Goal: Find specific page/section: Find specific page/section

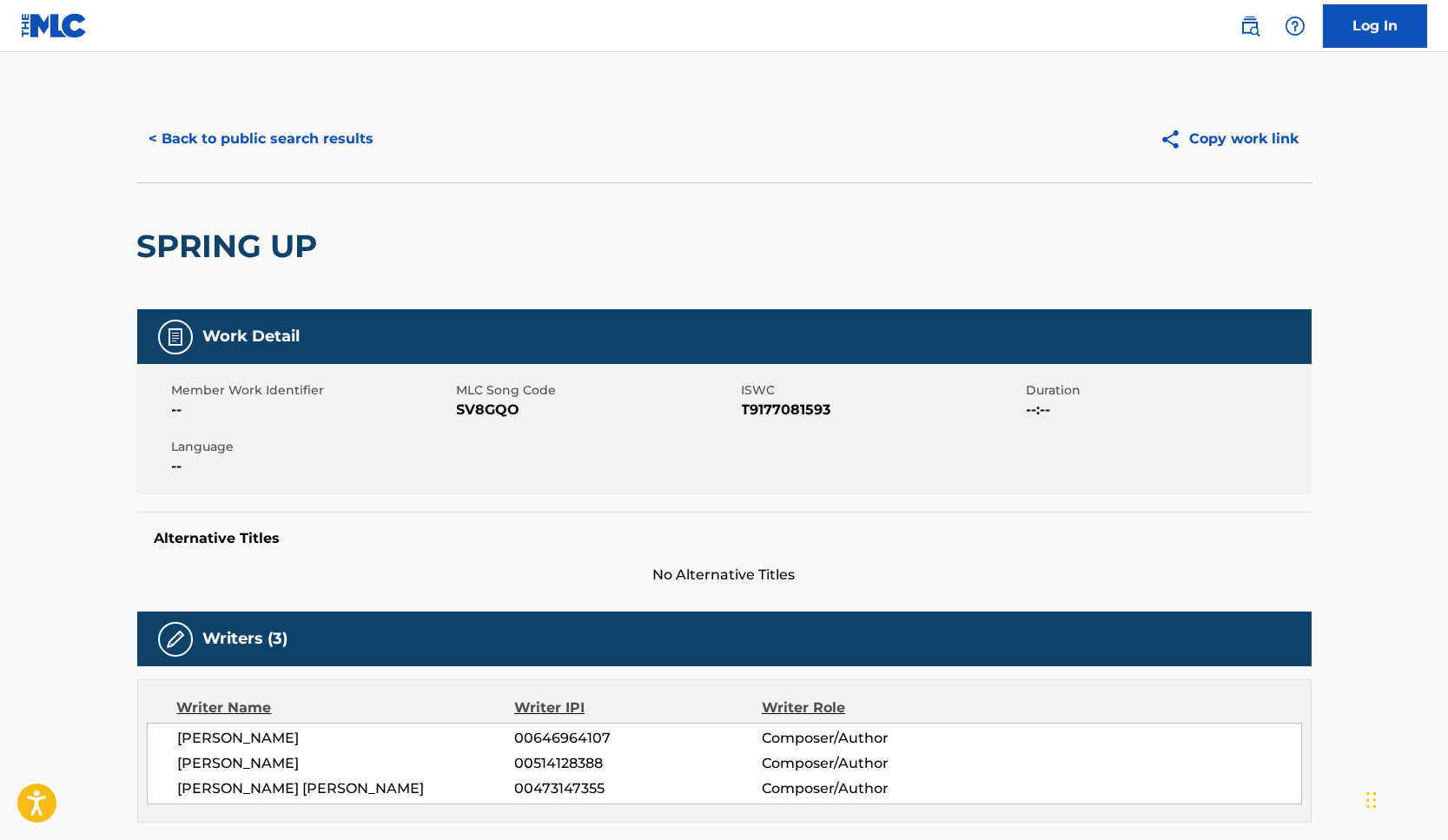
click at [346, 160] on div "< Back to public search results" at bounding box center [430, 139] width 587 height 43
click at [275, 138] on button "< Back to public search results" at bounding box center [262, 139] width 250 height 43
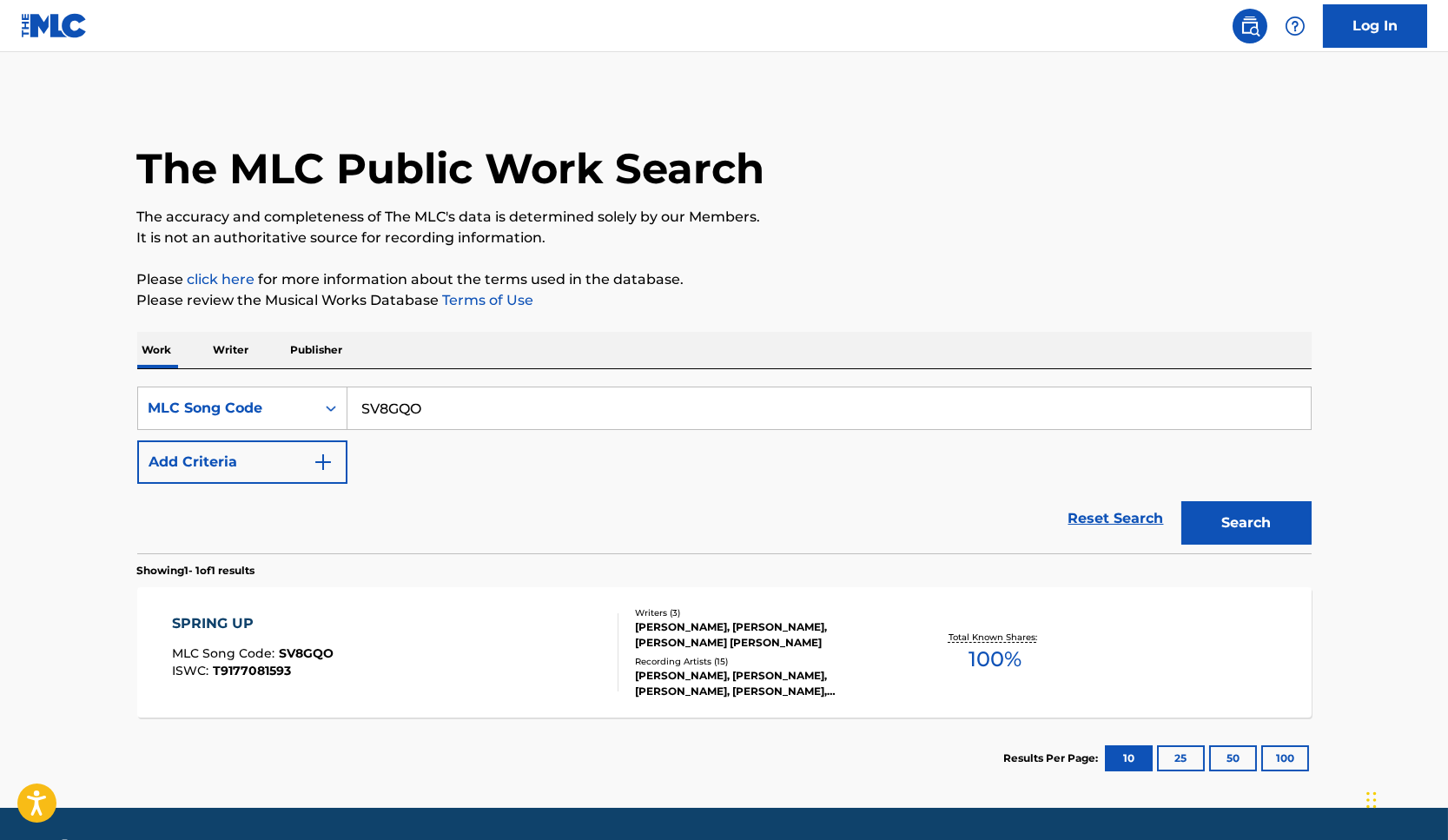
scroll to position [33, 0]
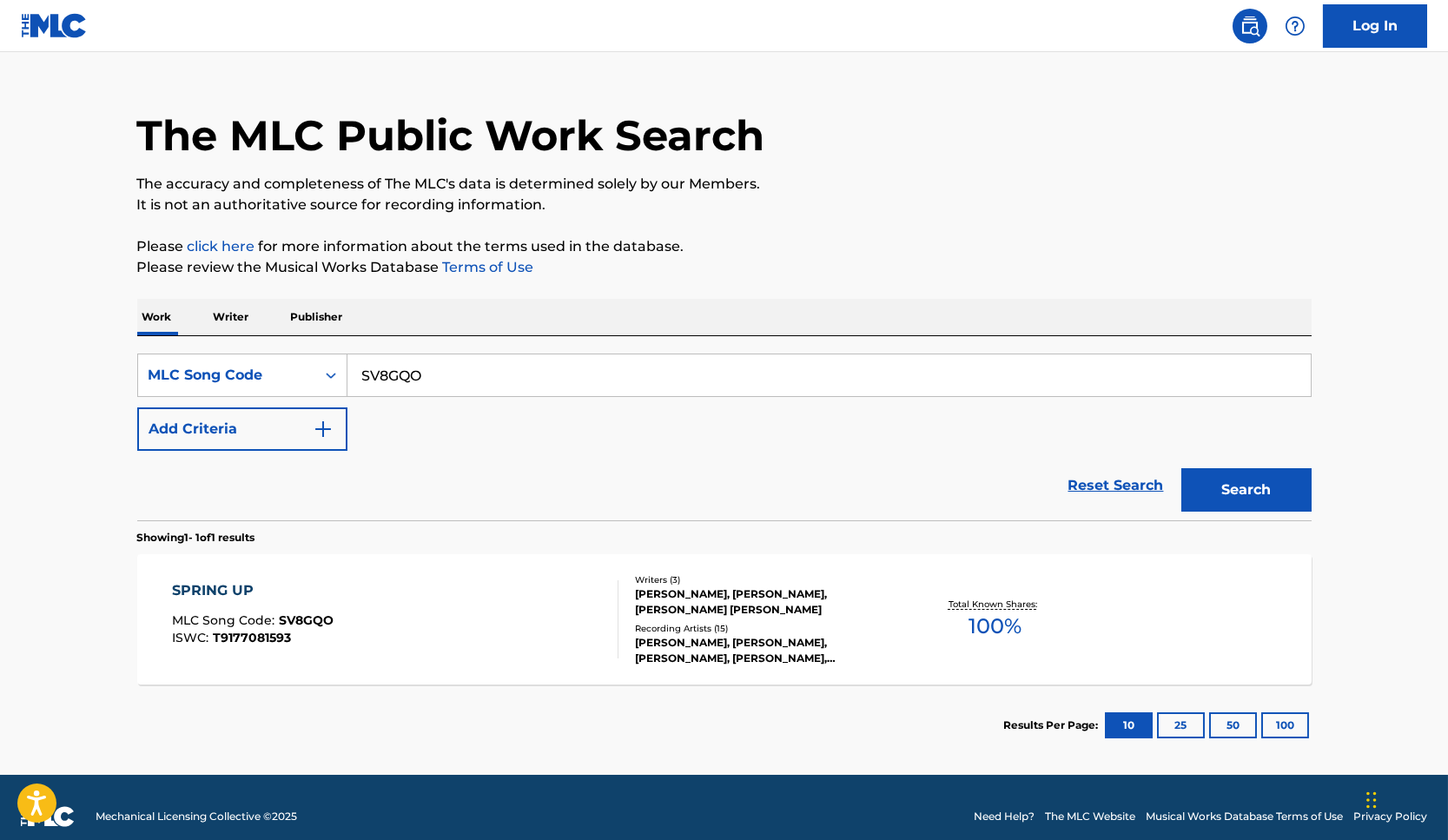
click at [372, 392] on input "SV8GQO" at bounding box center [829, 375] width 963 height 42
click at [371, 392] on input "SV8GQO" at bounding box center [829, 375] width 963 height 42
paste input "WV7RY6"
type input "WV7RY6"
click at [1243, 492] on button "Search" at bounding box center [1247, 489] width 130 height 43
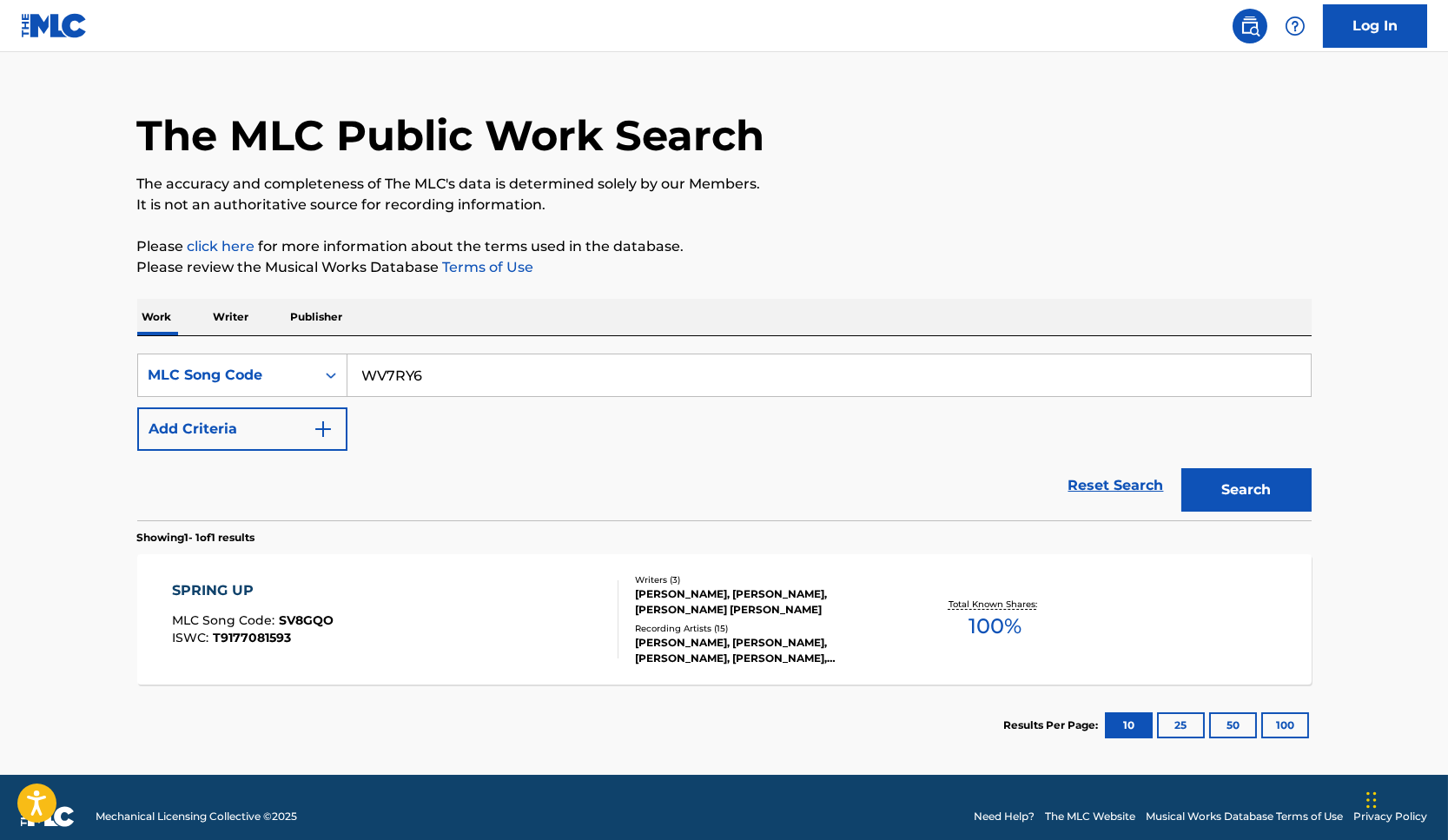
scroll to position [0, 0]
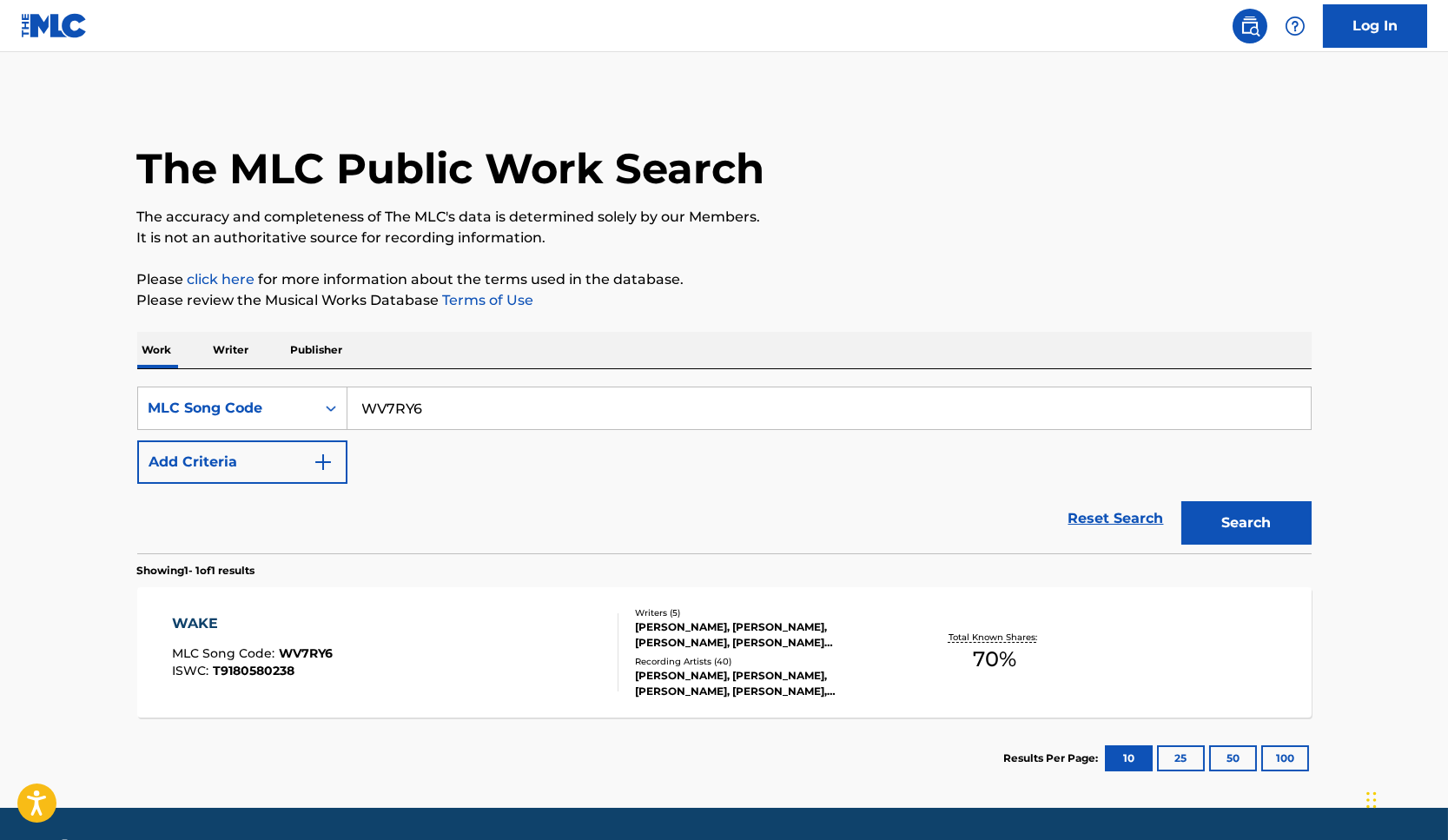
click at [584, 684] on div "WAKE MLC Song Code : WV7RY6 ISWC : T9180580238" at bounding box center [395, 652] width 446 height 78
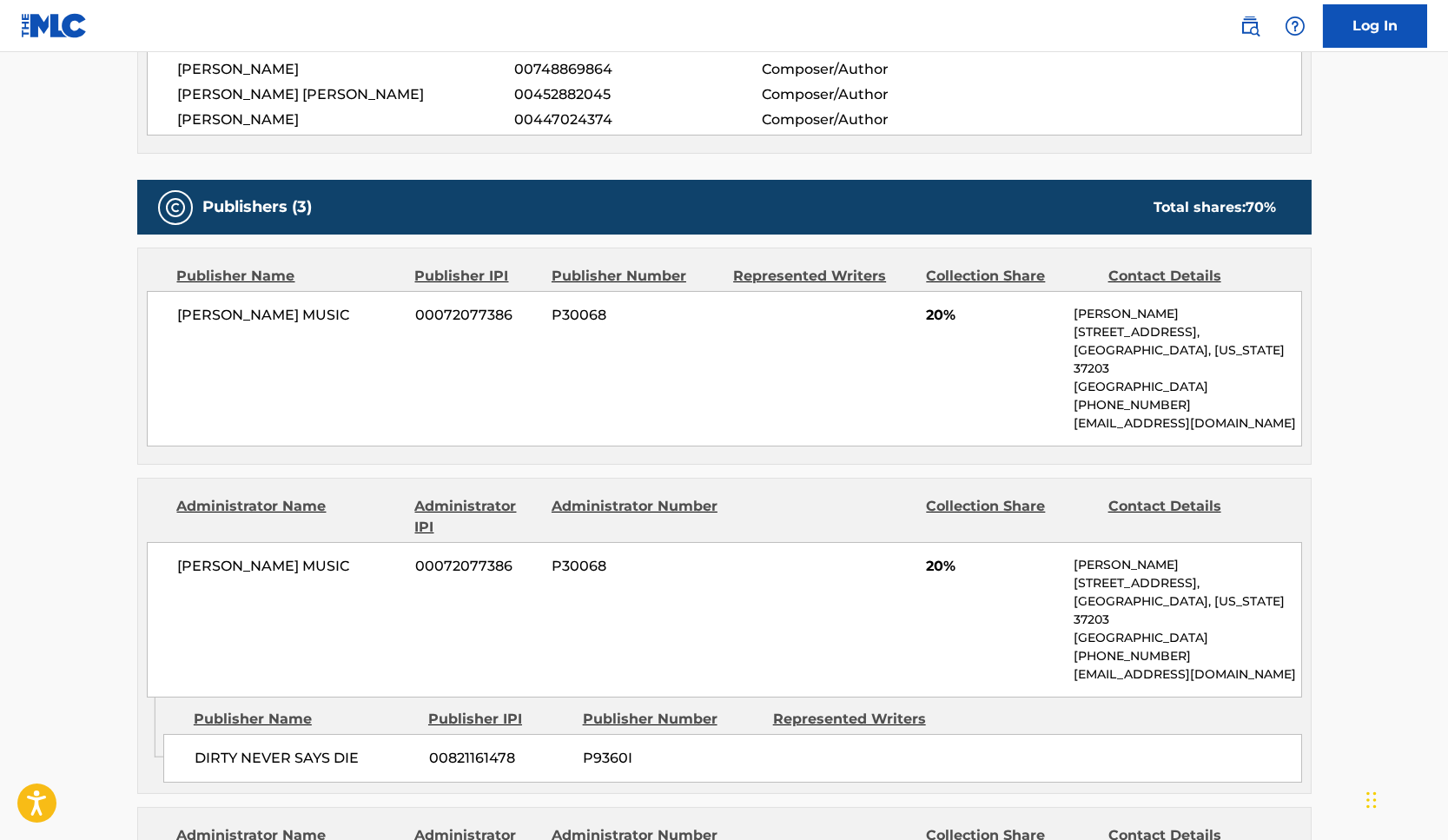
scroll to position [716, 0]
